Goal: Information Seeking & Learning: Learn about a topic

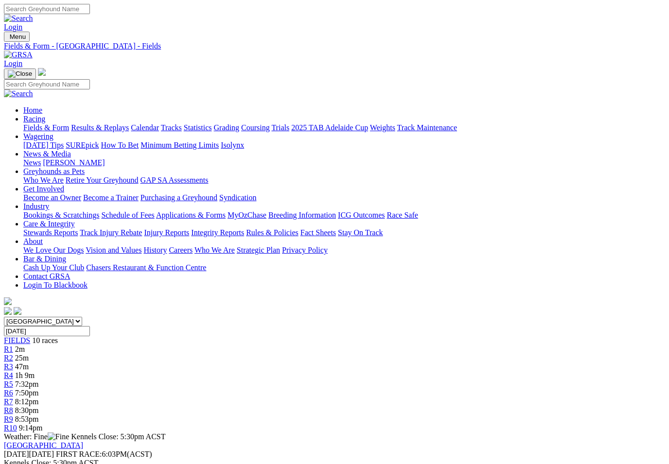
scroll to position [197, 35]
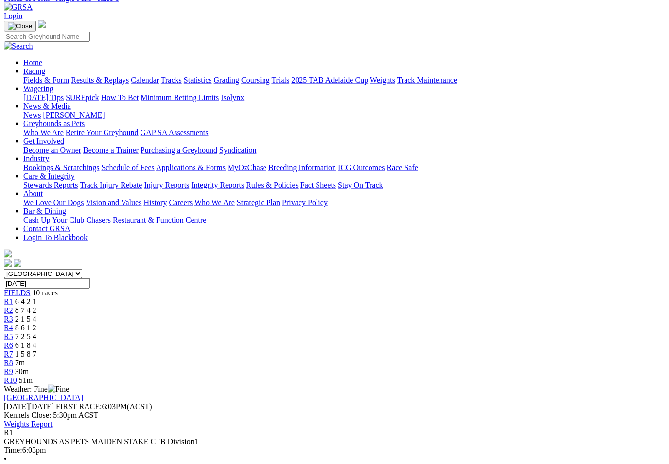
scroll to position [49, 0]
click at [36, 305] on span "8 7 4 2" at bounding box center [25, 309] width 21 height 8
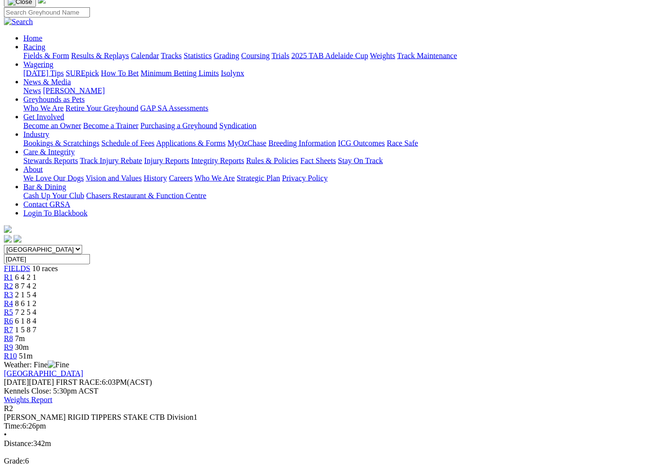
scroll to position [72, 0]
click at [13, 290] on link "R3" at bounding box center [8, 294] width 9 height 8
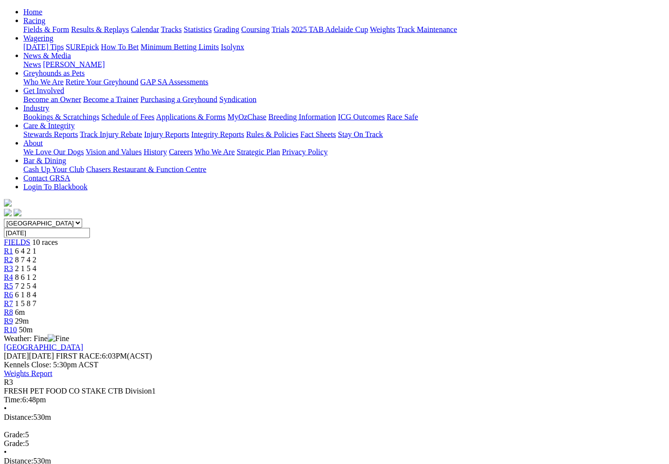
scroll to position [99, 0]
click at [13, 273] on link "R4" at bounding box center [8, 277] width 9 height 8
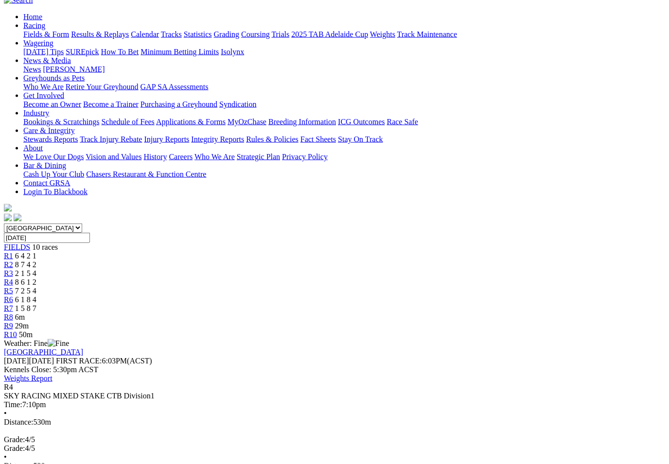
scroll to position [94, 0]
click at [13, 286] on span "R5" at bounding box center [8, 290] width 9 height 8
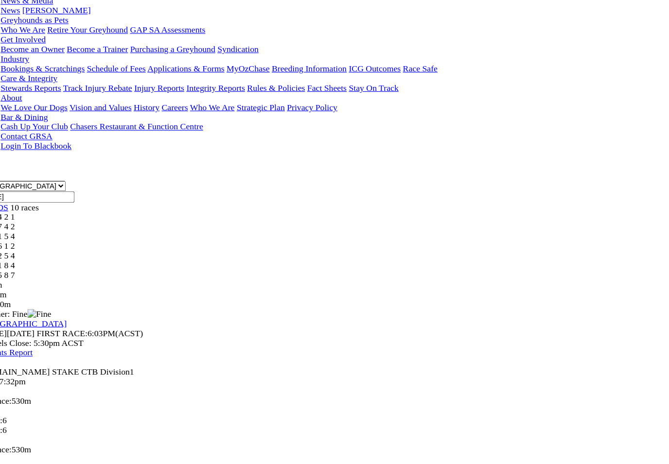
scroll to position [123, 0]
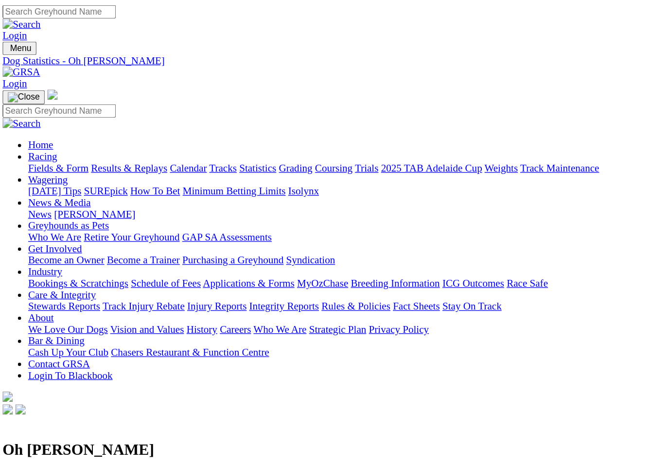
click at [33, 123] on link "Fields & Form" at bounding box center [46, 127] width 46 height 8
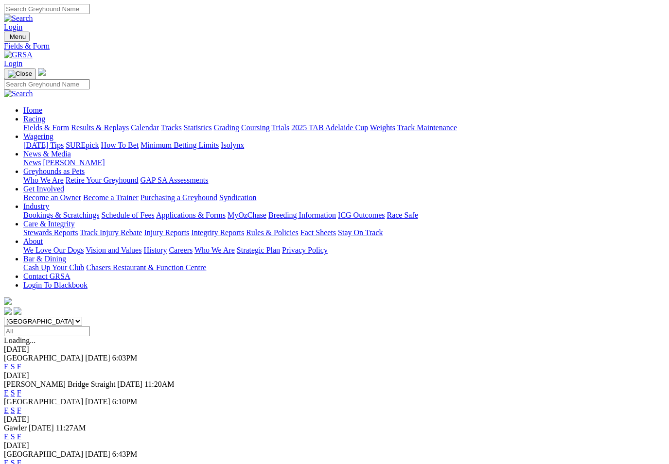
click at [21, 459] on link "F" at bounding box center [19, 463] width 4 height 8
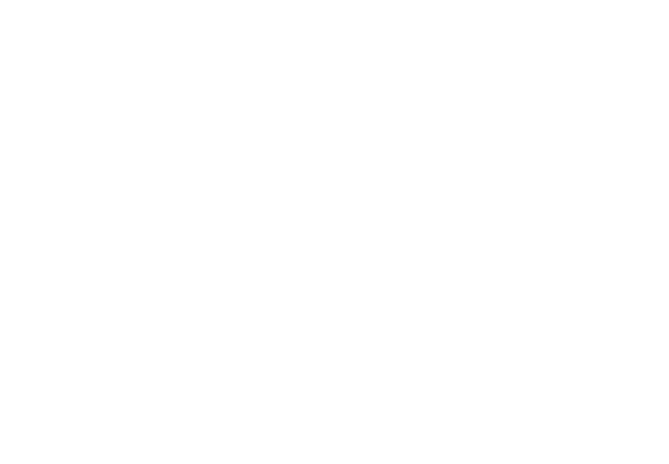
scroll to position [1071, 47]
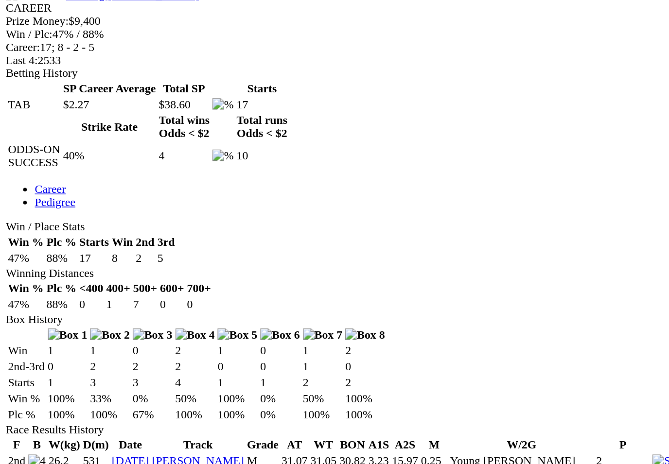
scroll to position [297, 0]
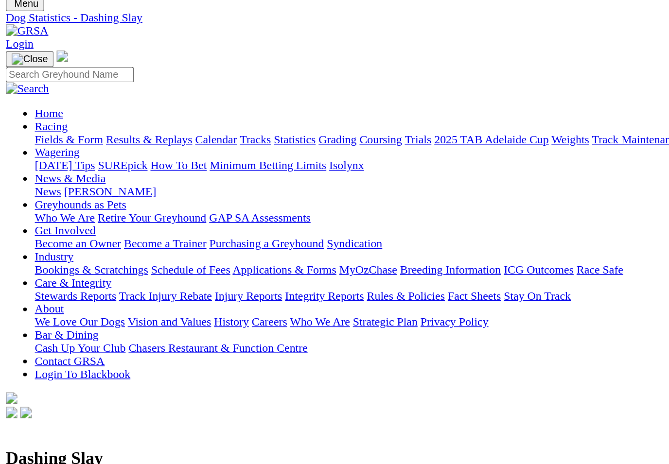
scroll to position [34, 0]
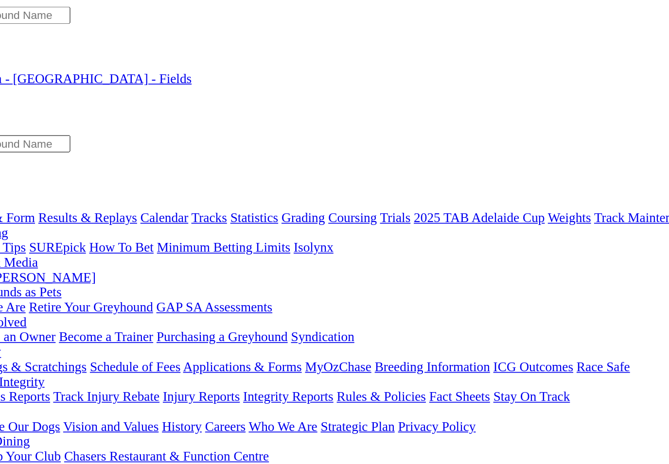
click at [149, 123] on link "Calendar" at bounding box center [145, 127] width 28 height 8
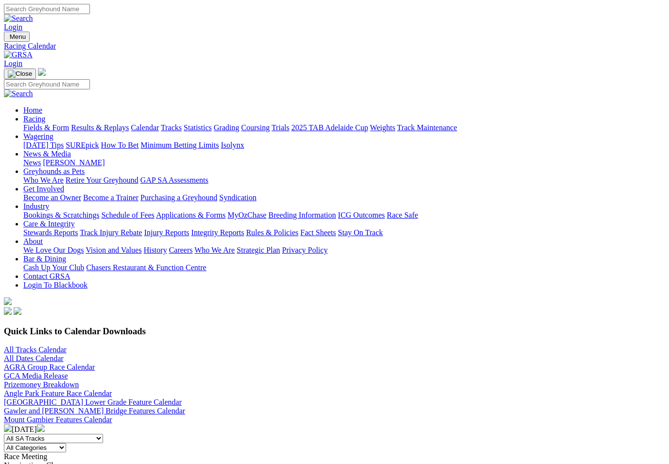
scroll to position [271, 118]
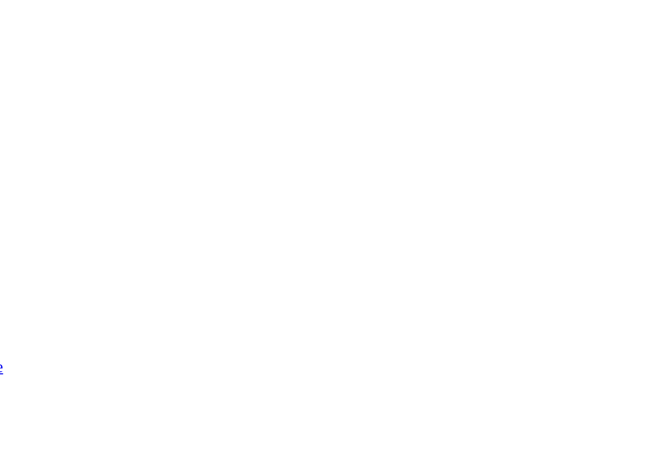
click at [142, 392] on link "[PERSON_NAME] Bridge (07/09) Nominations Close" at bounding box center [90, 396] width 172 height 8
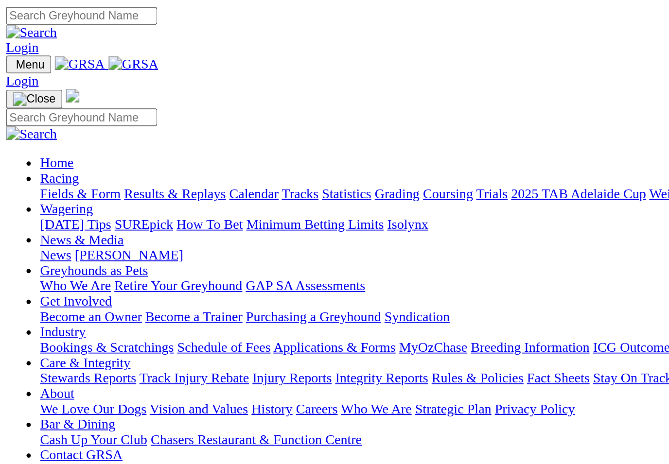
click at [45, 97] on link "Racing" at bounding box center [34, 101] width 22 height 8
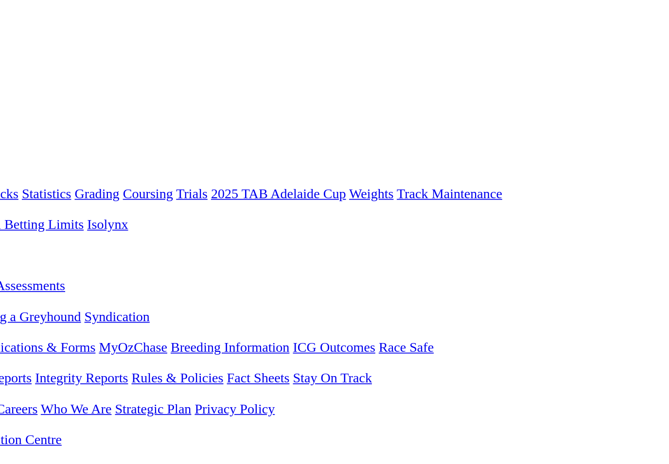
click at [49, 185] on link "Industry" at bounding box center [36, 189] width 26 height 8
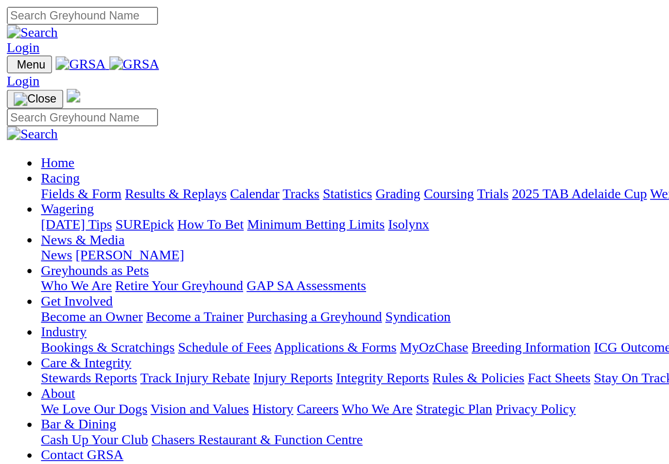
click at [93, 193] on link "Bookings & Scratchings" at bounding box center [61, 197] width 76 height 8
